Goal: Communication & Community: Answer question/provide support

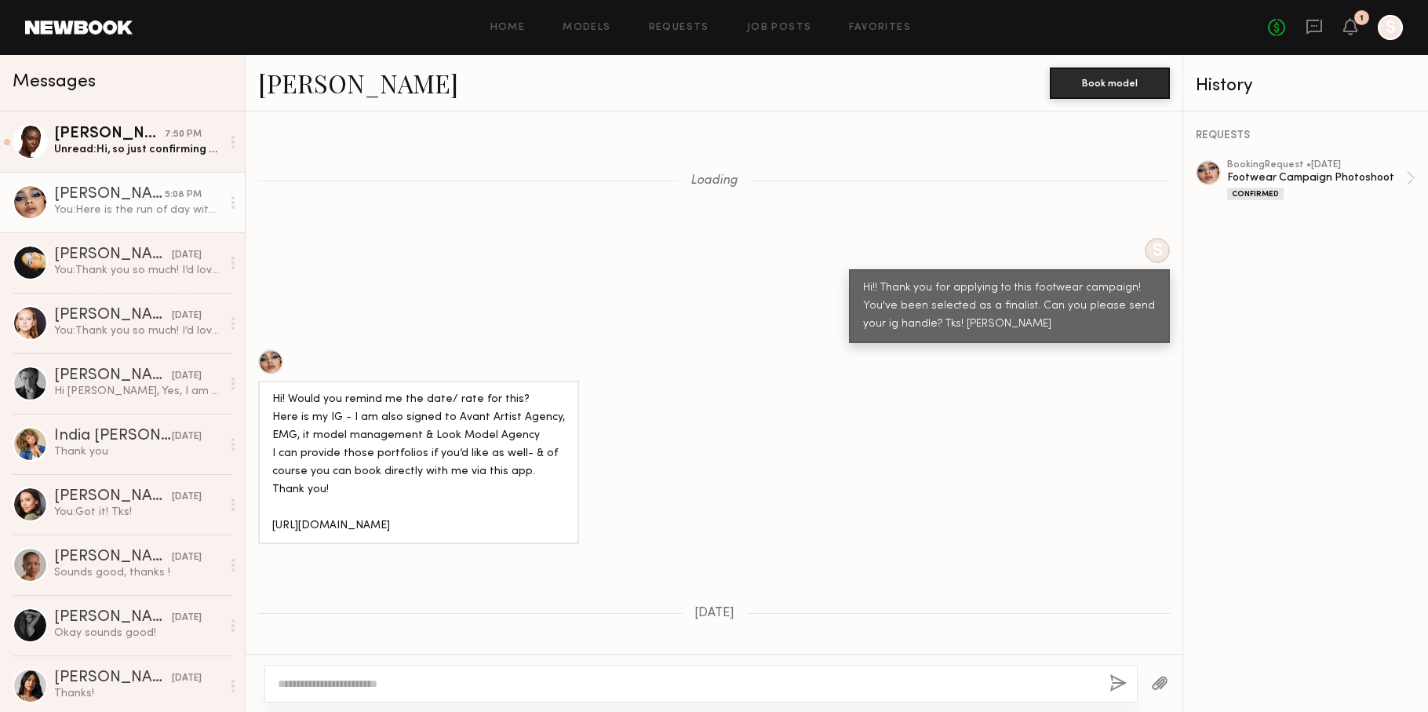
scroll to position [3087, 0]
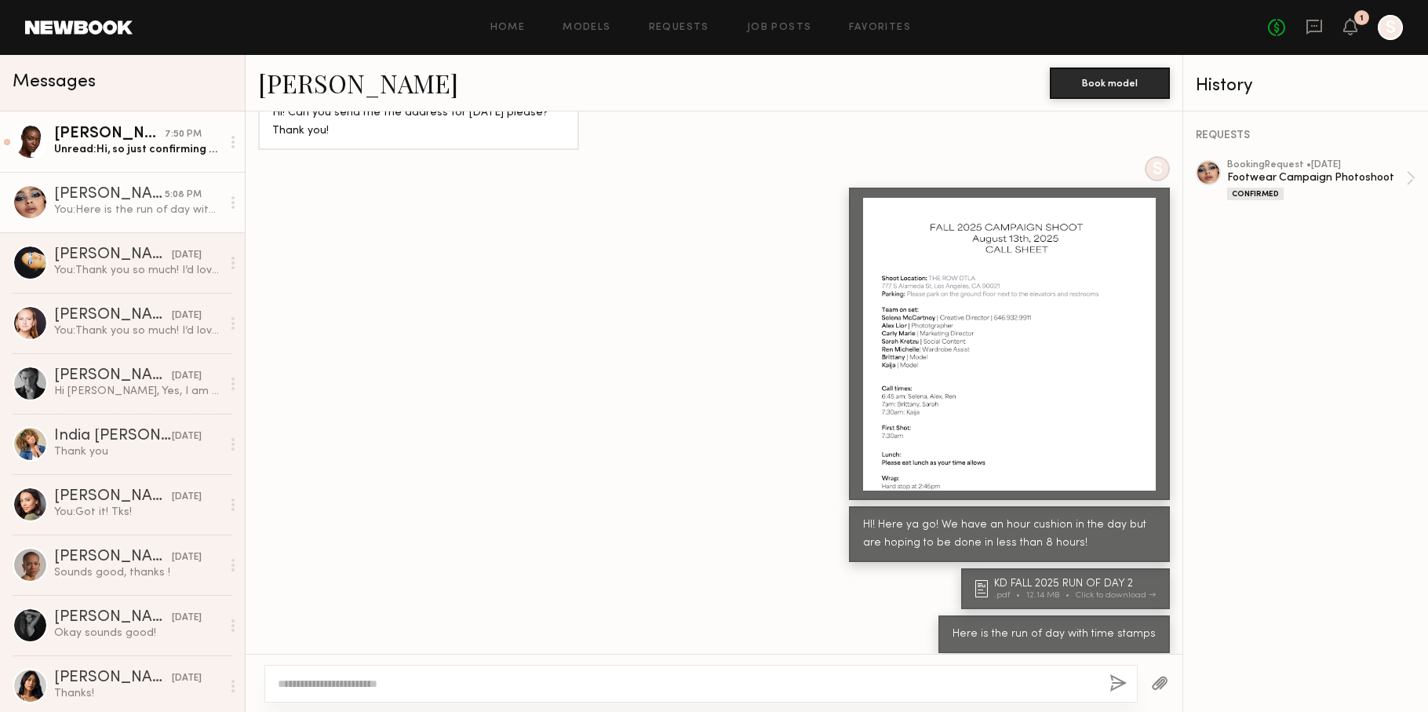
click at [140, 145] on div "Unread: Hi, so just confirming my call time is now 7 AM ?and confirmed" at bounding box center [137, 149] width 167 height 15
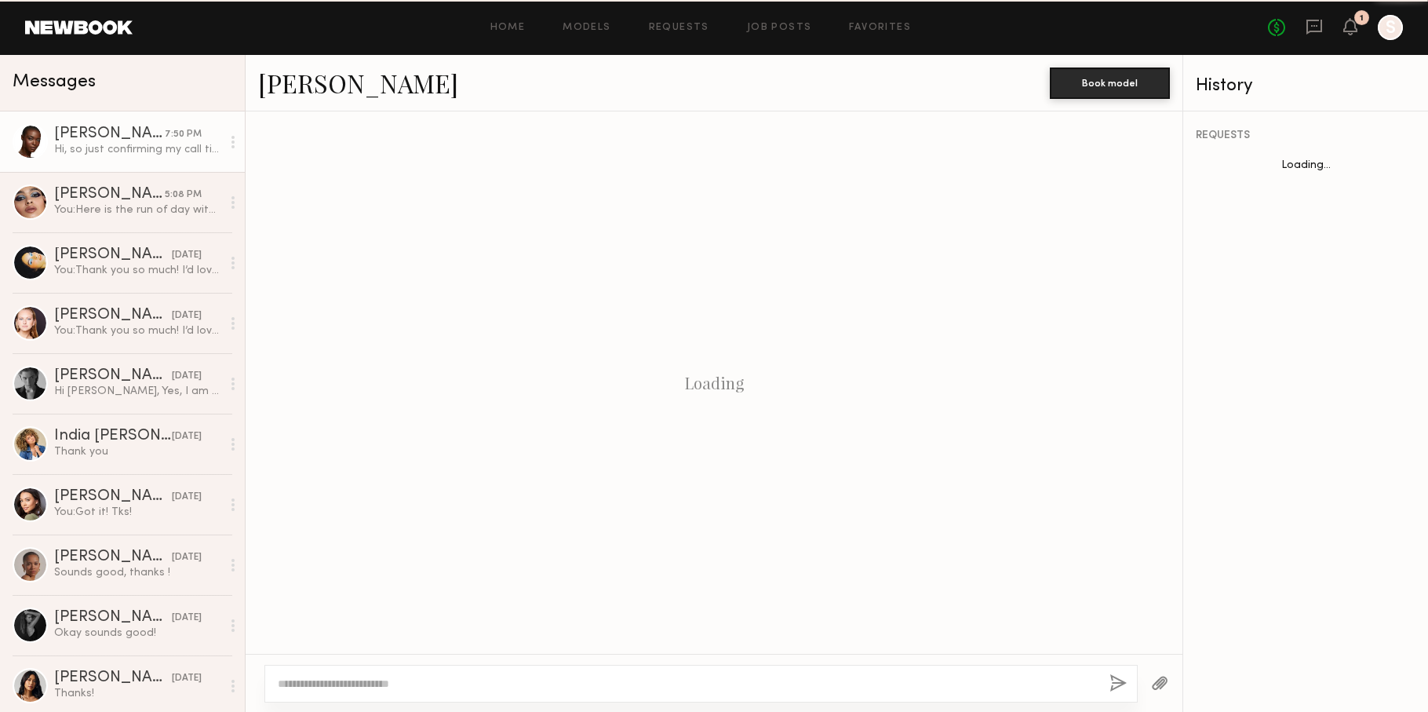
scroll to position [1081, 0]
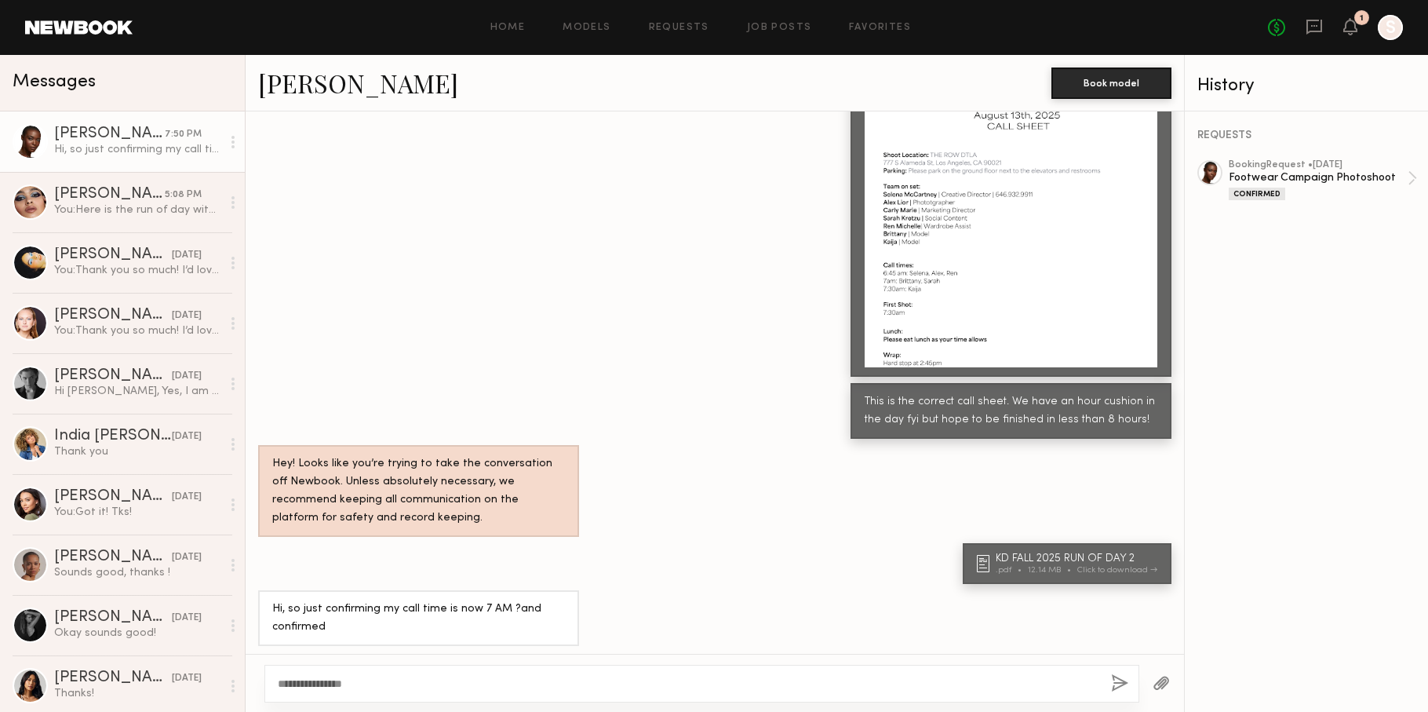
type textarea "**********"
click at [1111, 690] on button "button" at bounding box center [1119, 684] width 17 height 20
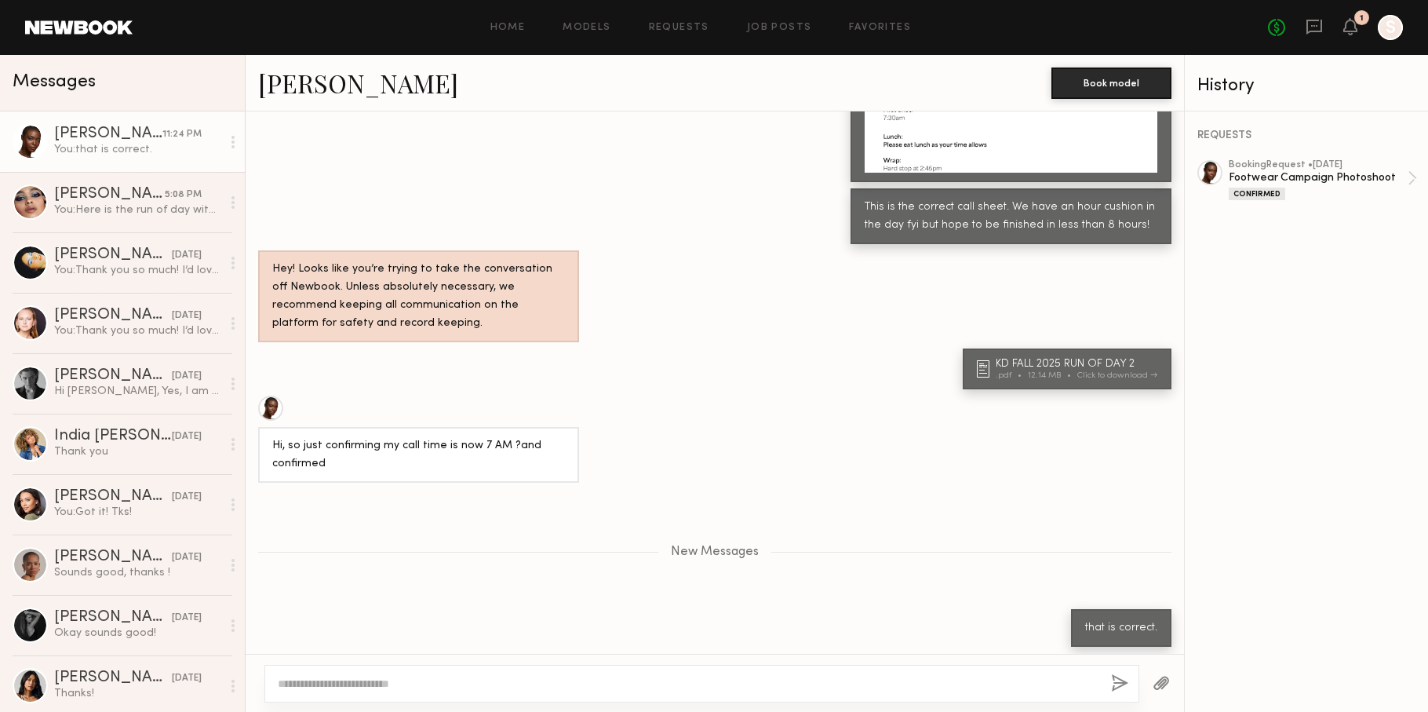
click at [148, 152] on div "You: that is correct." at bounding box center [137, 149] width 167 height 15
click at [136, 191] on div "[PERSON_NAME]" at bounding box center [109, 195] width 111 height 16
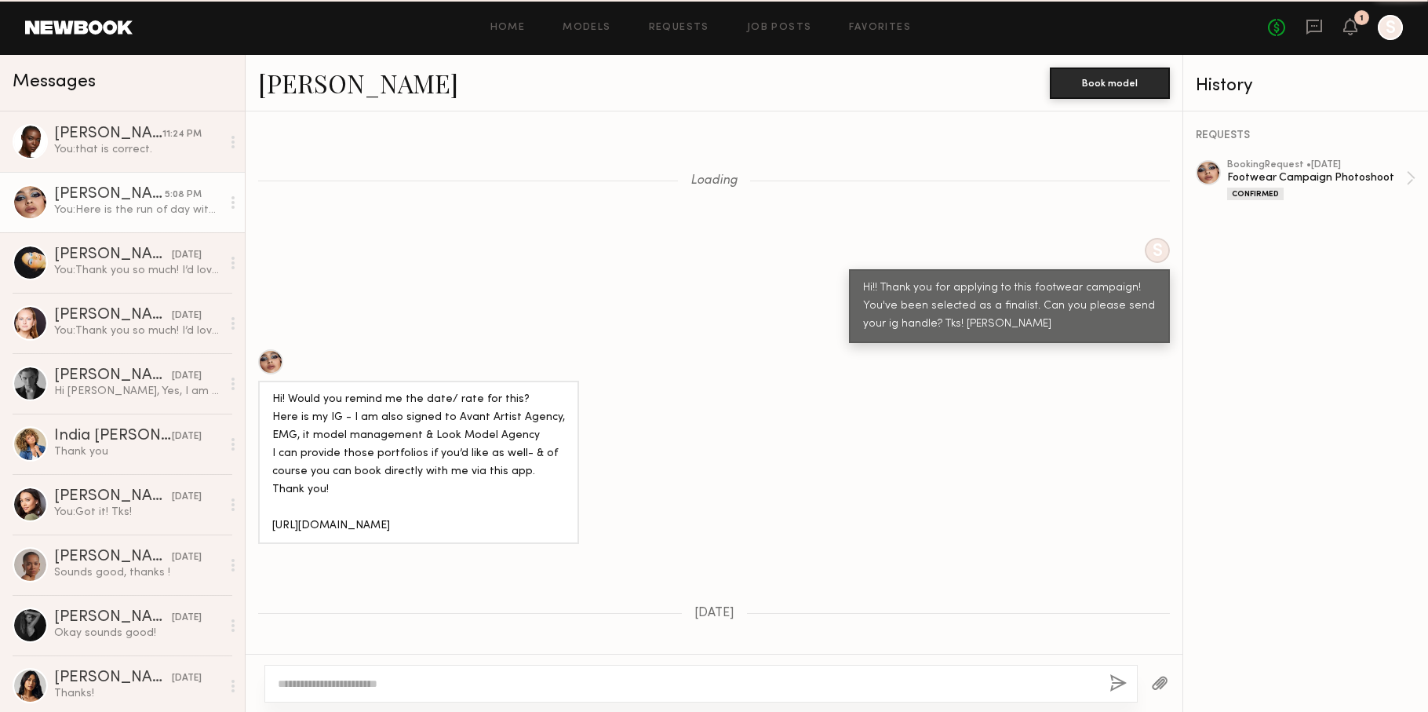
scroll to position [3087, 0]
